Goal: Task Accomplishment & Management: Use online tool/utility

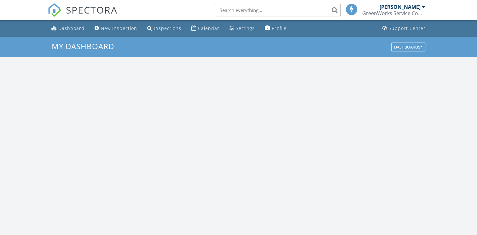
scroll to position [584, 487]
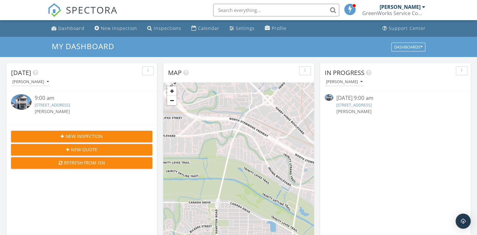
click at [50, 100] on div "9:00 am" at bounding box center [88, 98] width 106 height 8
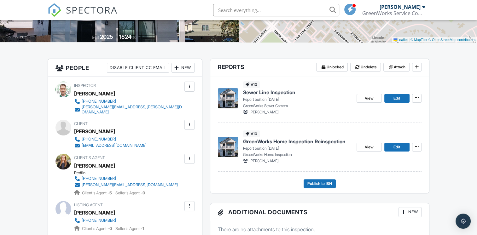
click at [263, 92] on span "Sewer Line Inspection" at bounding box center [269, 92] width 52 height 7
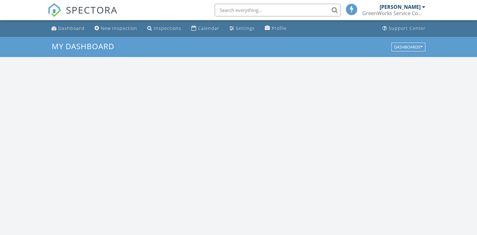
scroll to position [584, 487]
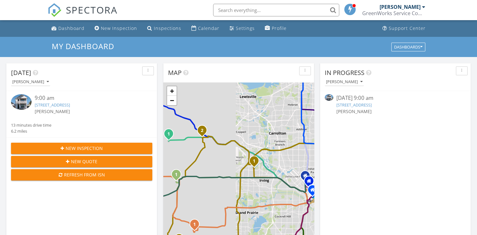
click at [54, 104] on link "618 Pasler St, College Station, TX 77840" at bounding box center [52, 105] width 35 height 6
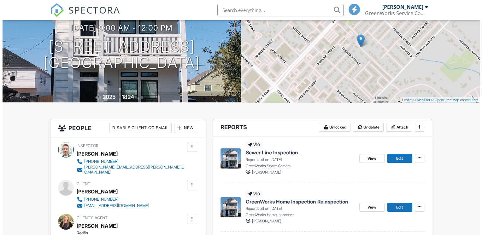
scroll to position [95, 0]
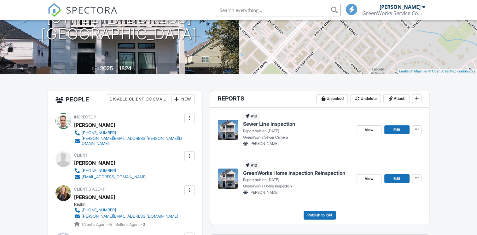
click at [270, 124] on span "Sewer Line Inspection" at bounding box center [269, 124] width 52 height 7
click at [320, 215] on span "Publish to ISN" at bounding box center [320, 215] width 25 height 6
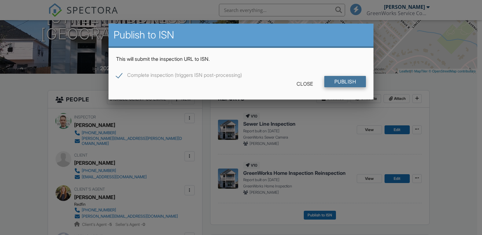
click at [347, 79] on input "Publish" at bounding box center [345, 81] width 42 height 11
